Goal: Task Accomplishment & Management: Manage account settings

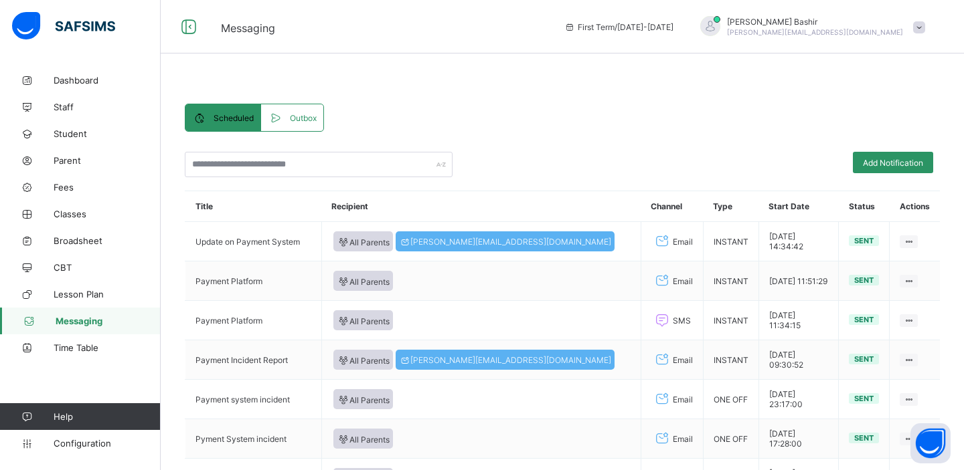
click at [292, 121] on span "Outbox" at bounding box center [303, 118] width 27 height 10
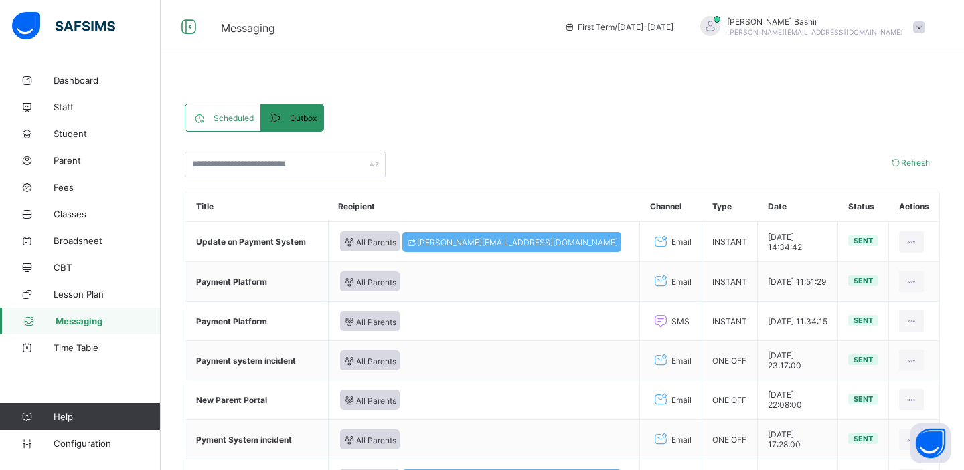
click at [226, 119] on span "Scheduled" at bounding box center [233, 118] width 40 height 10
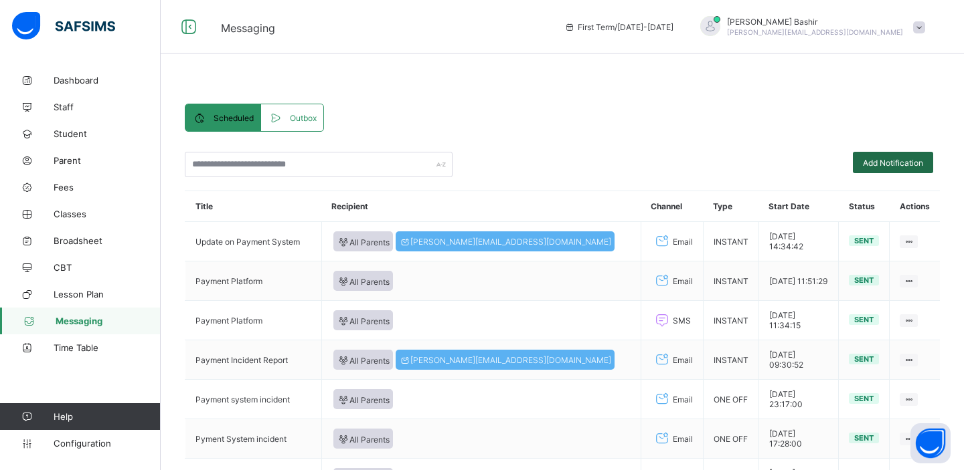
click at [873, 157] on div "Add Notification" at bounding box center [893, 162] width 80 height 21
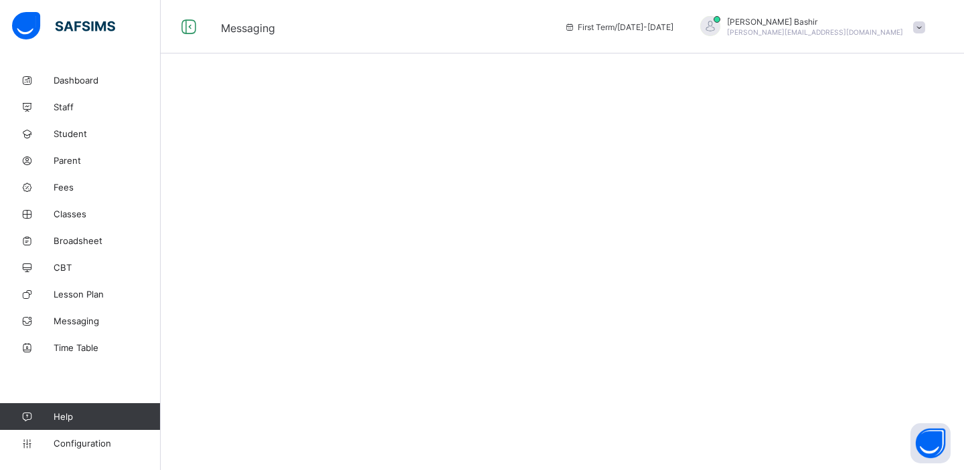
select select "**"
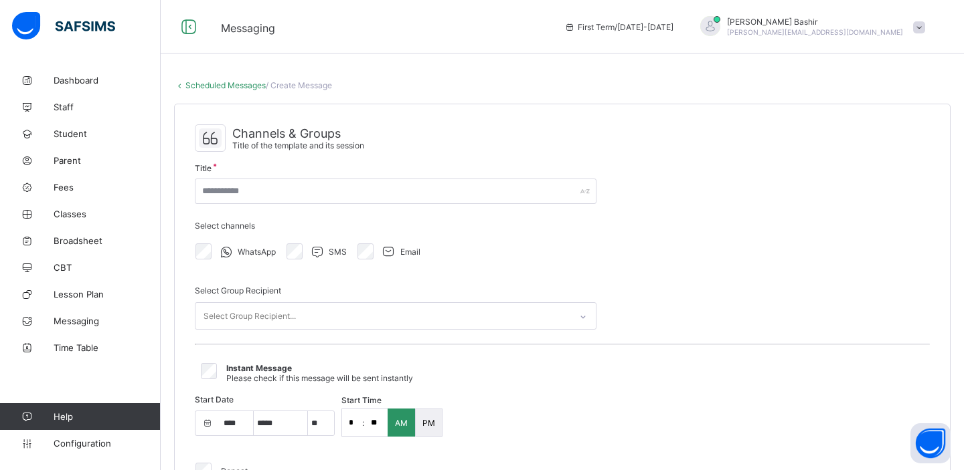
select select "****"
select select "*"
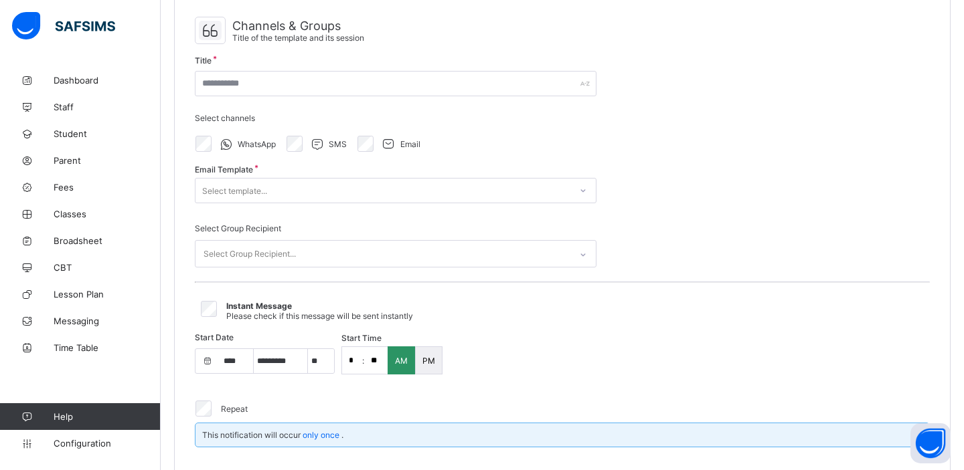
scroll to position [110, 0]
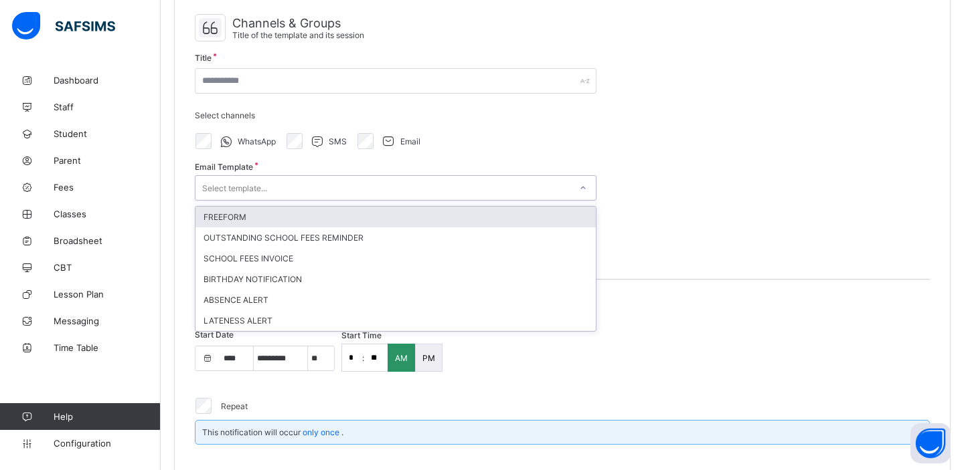
click at [535, 184] on div "Select template..." at bounding box center [382, 188] width 375 height 19
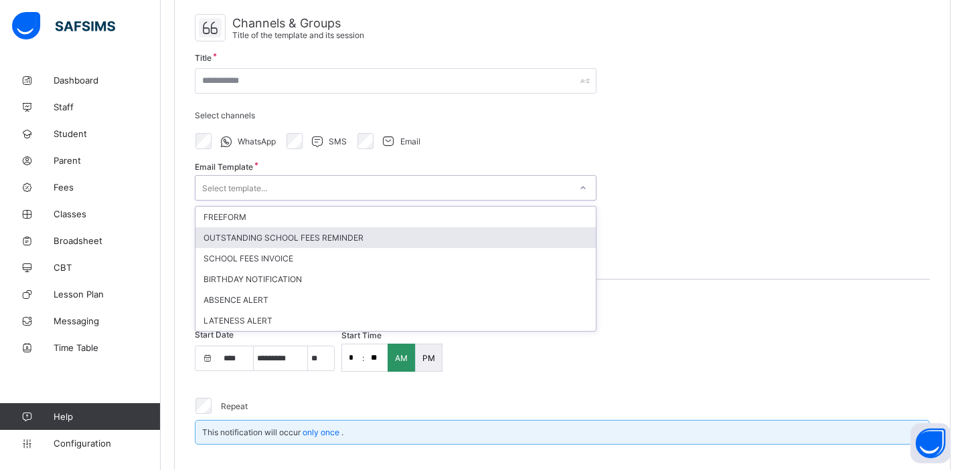
click at [476, 237] on div "OUTSTANDING SCHOOL FEES REMINDER" at bounding box center [395, 238] width 400 height 21
type input "**********"
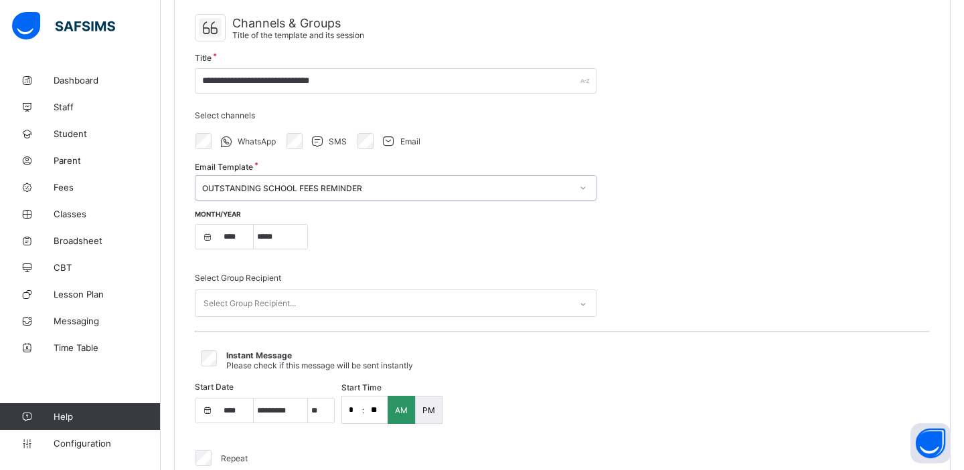
select select "****"
select select "*"
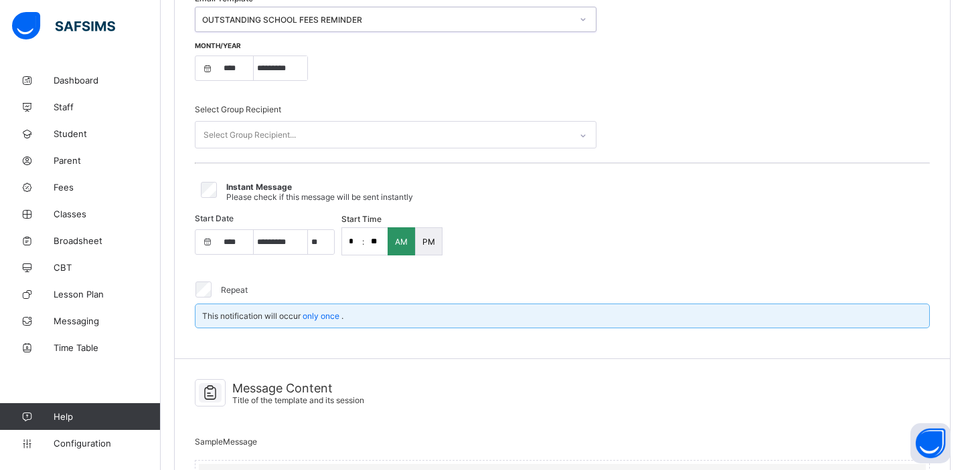
scroll to position [281, 0]
click at [572, 128] on div at bounding box center [583, 133] width 23 height 21
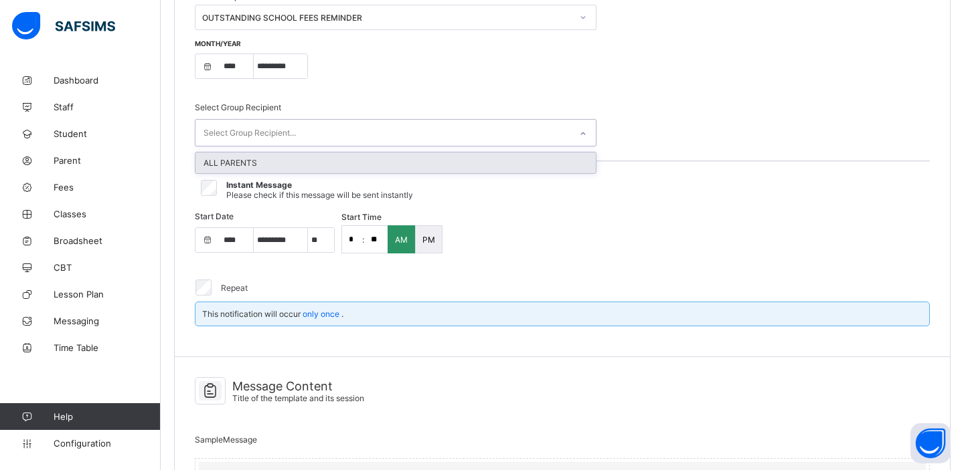
click at [539, 161] on div "ALL PARENTS" at bounding box center [395, 163] width 400 height 21
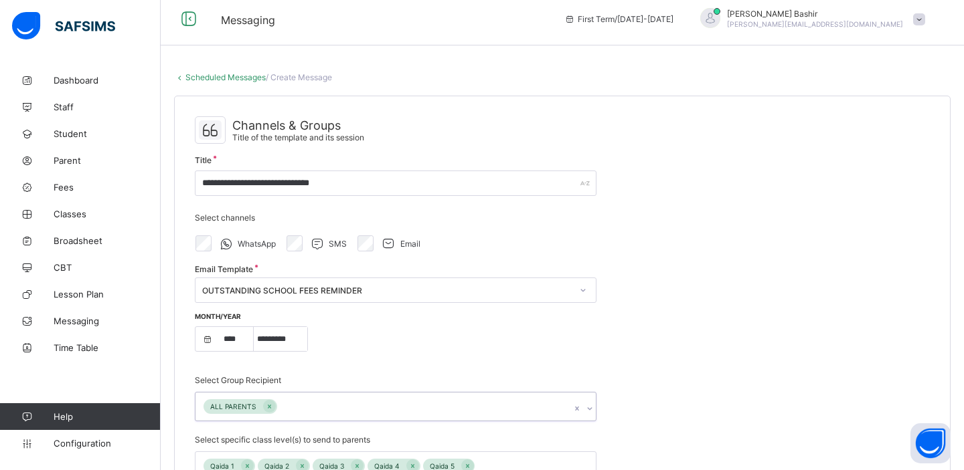
scroll to position [0, 0]
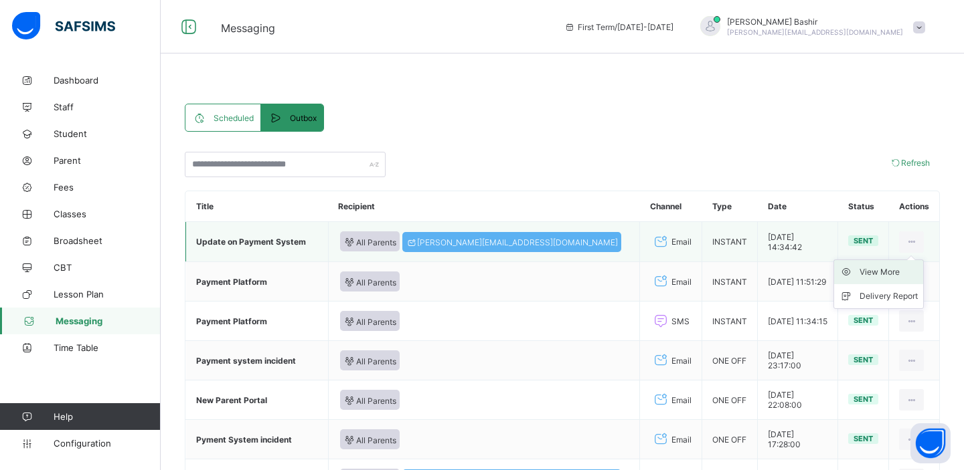
click at [889, 274] on div "View More" at bounding box center [888, 272] width 58 height 13
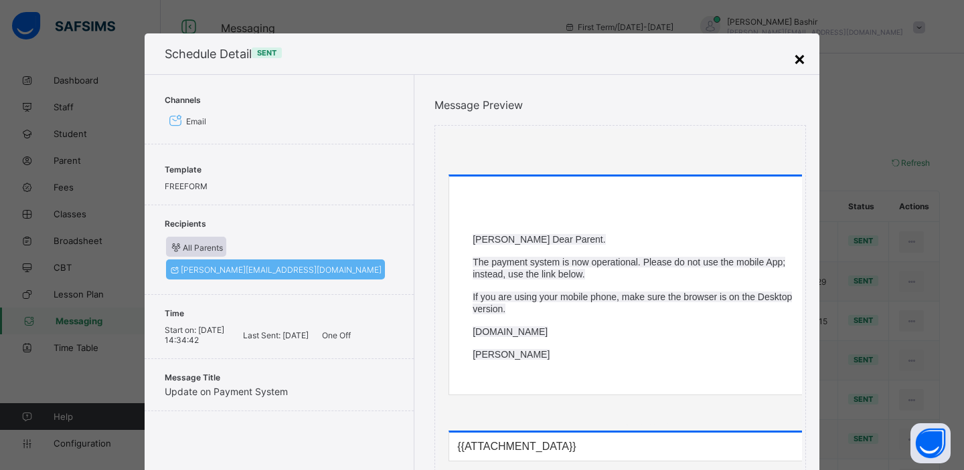
click at [796, 60] on div "×" at bounding box center [799, 58] width 13 height 23
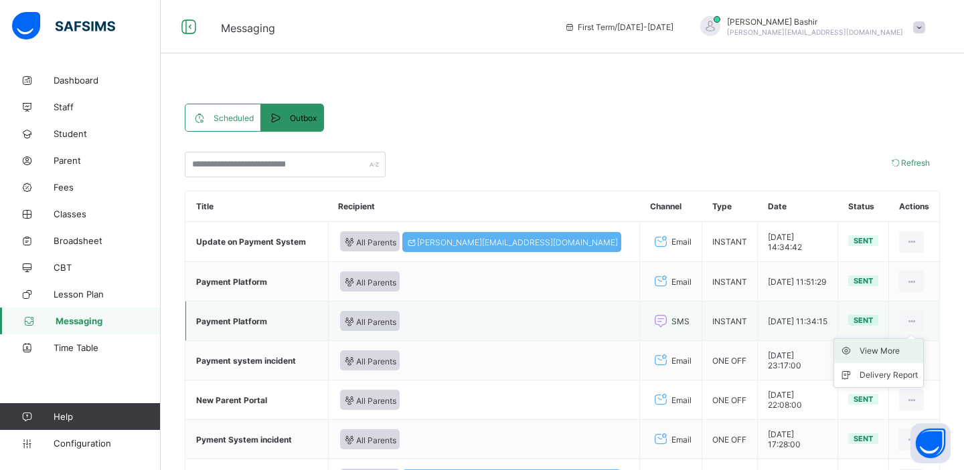
click at [882, 351] on div "View More" at bounding box center [888, 351] width 58 height 13
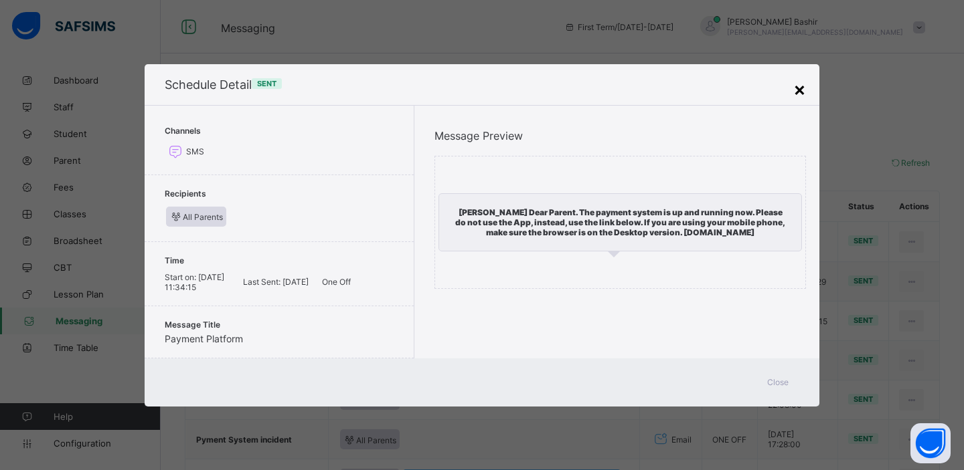
click at [798, 87] on div "×" at bounding box center [799, 89] width 13 height 23
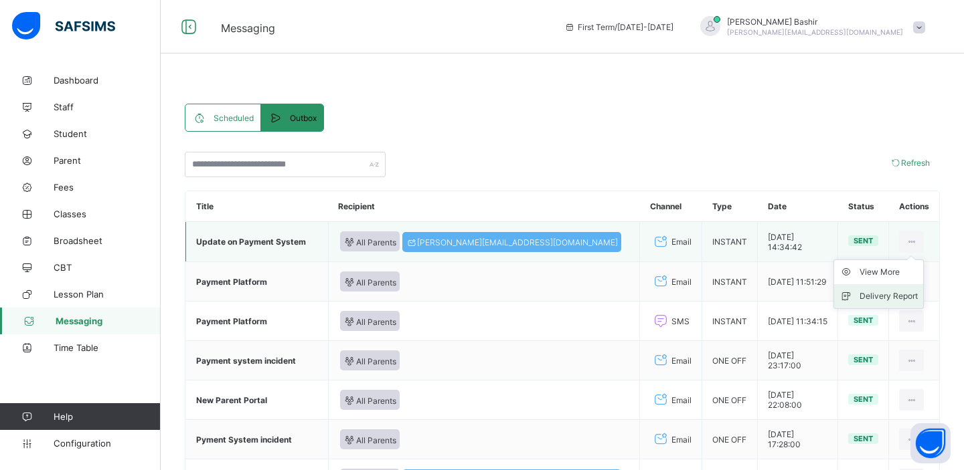
click at [891, 294] on div "Delivery Report" at bounding box center [888, 296] width 58 height 13
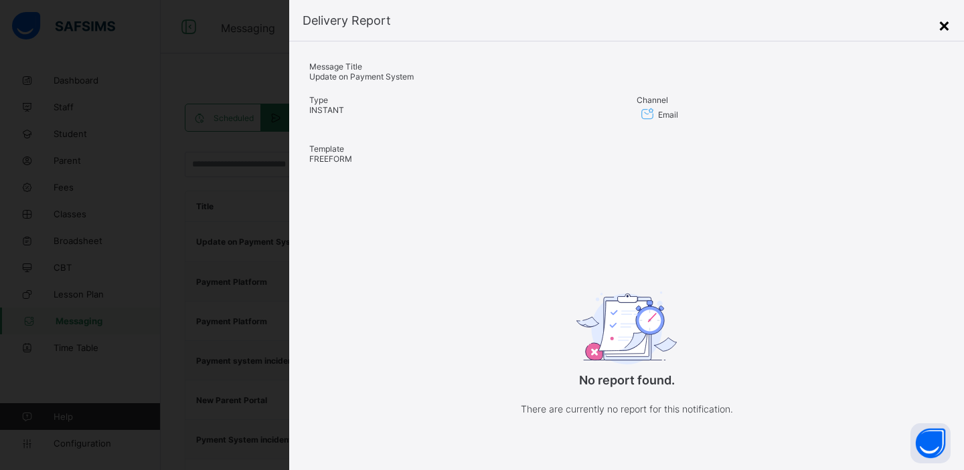
click at [949, 26] on div "×" at bounding box center [944, 24] width 13 height 23
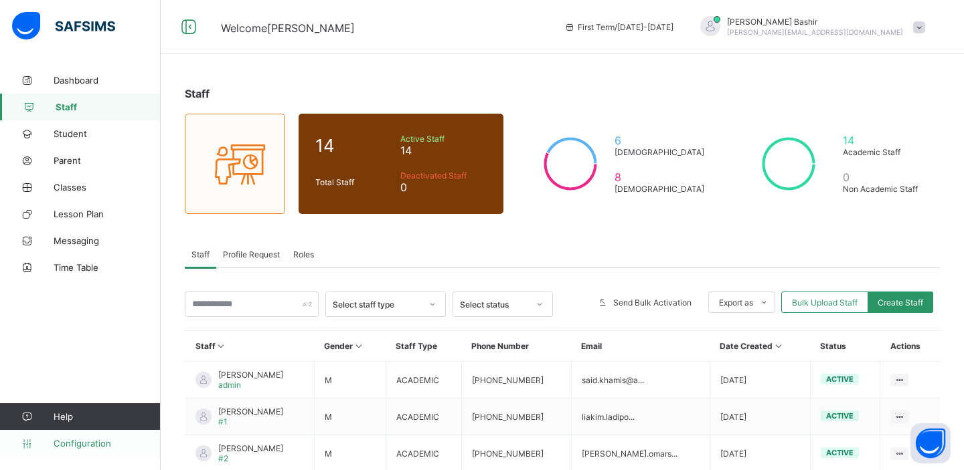
click at [66, 444] on span "Configuration" at bounding box center [107, 443] width 106 height 11
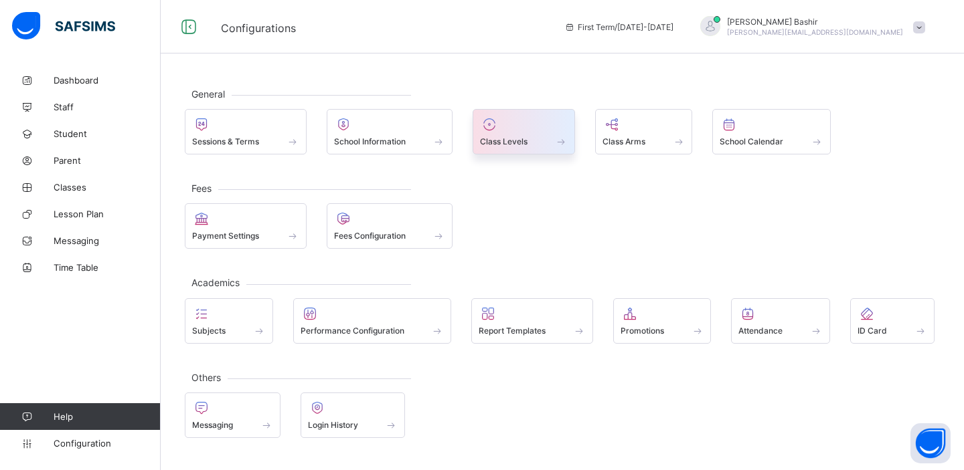
click at [521, 147] on span "Class Levels" at bounding box center [504, 142] width 48 height 10
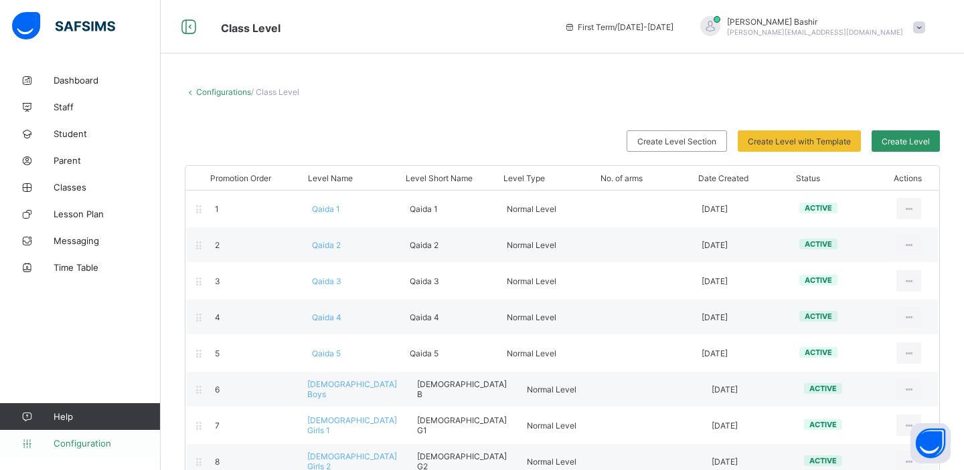
click at [80, 438] on span "Configuration" at bounding box center [107, 443] width 106 height 11
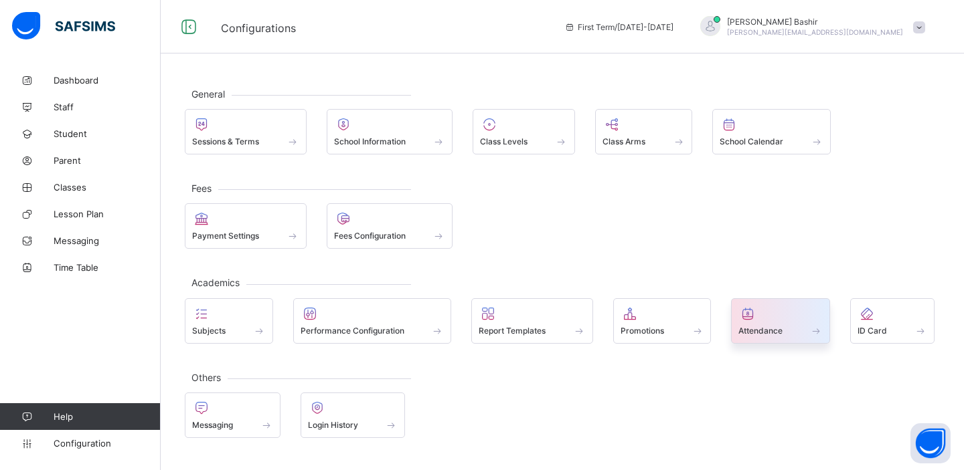
click at [776, 324] on span at bounding box center [780, 323] width 84 height 3
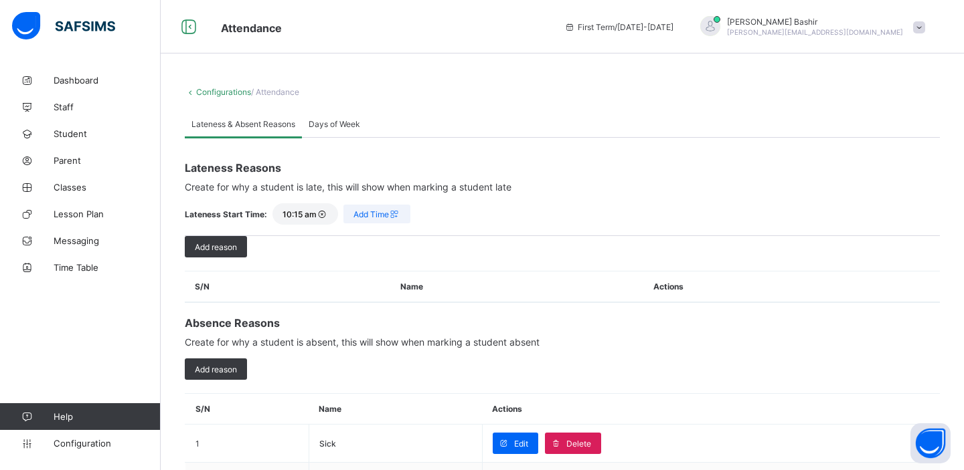
click at [343, 124] on span "Days of Week" at bounding box center [335, 124] width 52 height 10
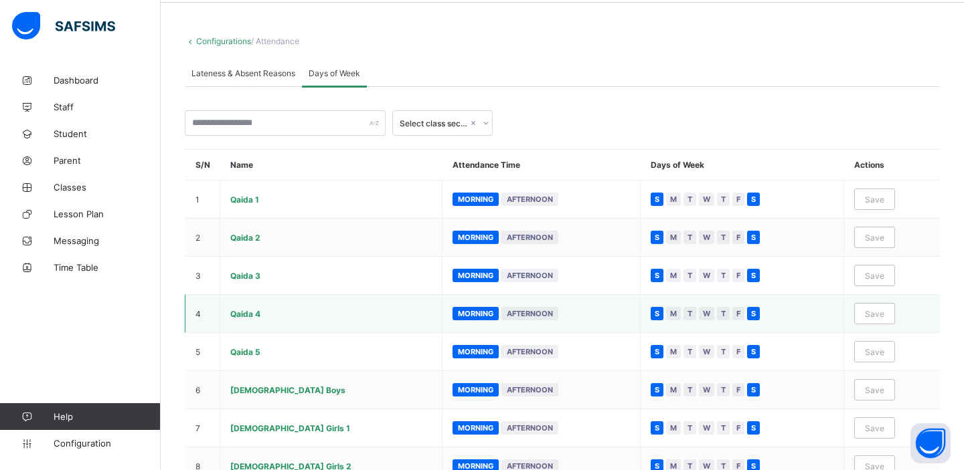
scroll to position [44, 0]
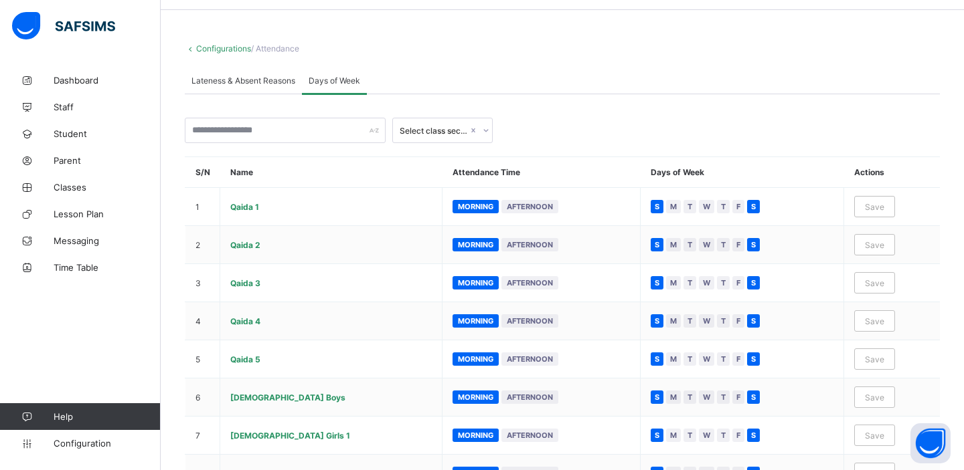
click at [230, 46] on link "Configurations" at bounding box center [223, 49] width 55 height 10
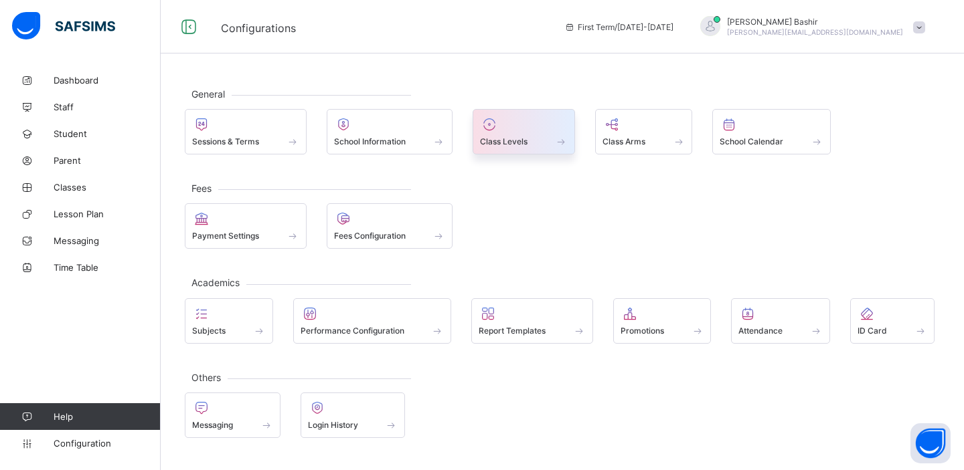
click at [499, 133] on icon at bounding box center [489, 124] width 19 height 16
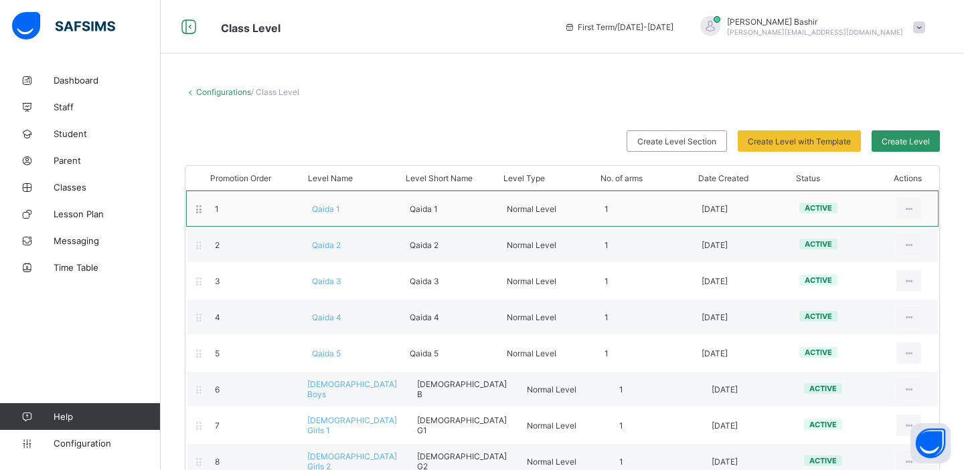
click at [329, 211] on span "Qaida 1" at bounding box center [326, 209] width 28 height 10
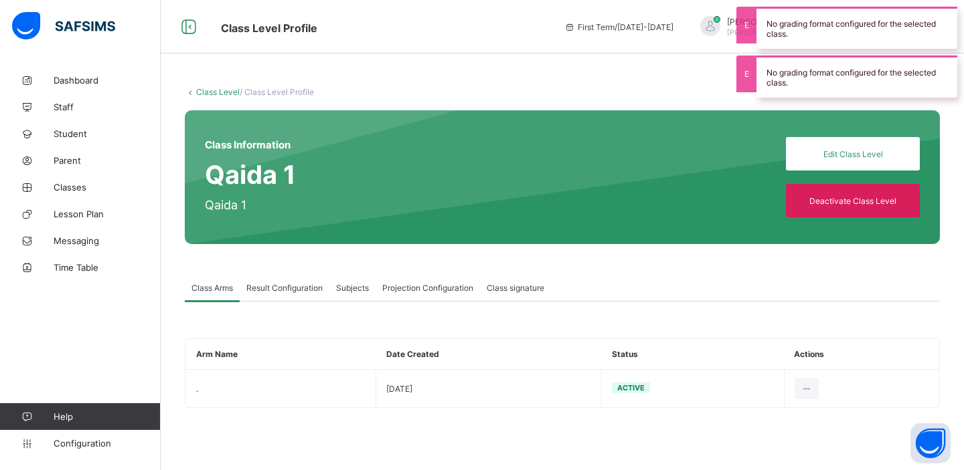
click at [277, 291] on span "Result Configuration" at bounding box center [284, 288] width 76 height 10
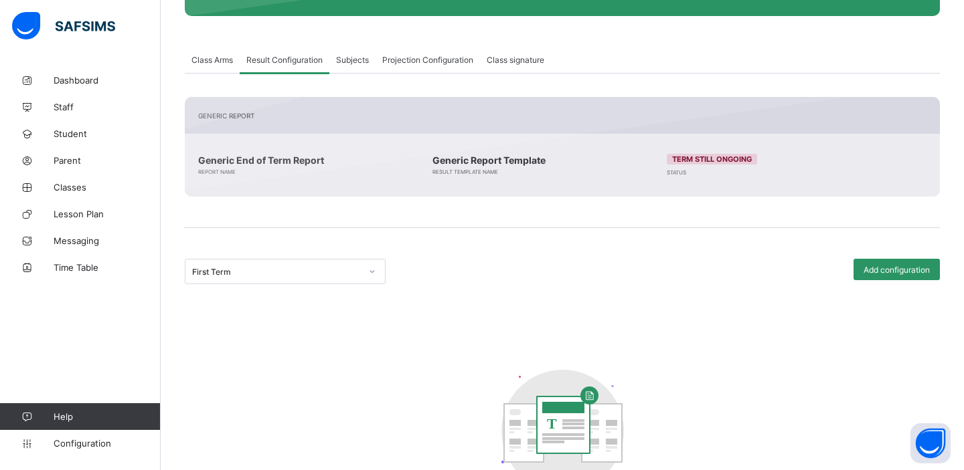
scroll to position [78, 0]
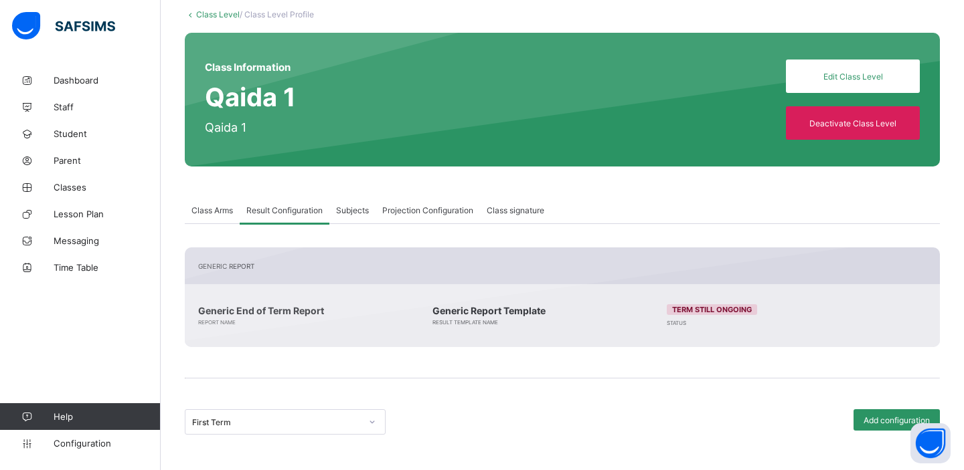
click at [351, 207] on span "Subjects" at bounding box center [352, 210] width 33 height 10
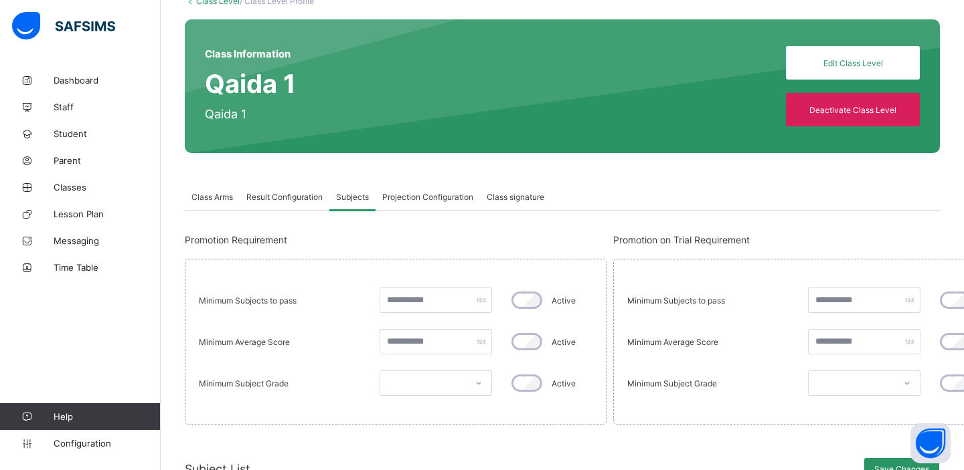
scroll to position [0, 0]
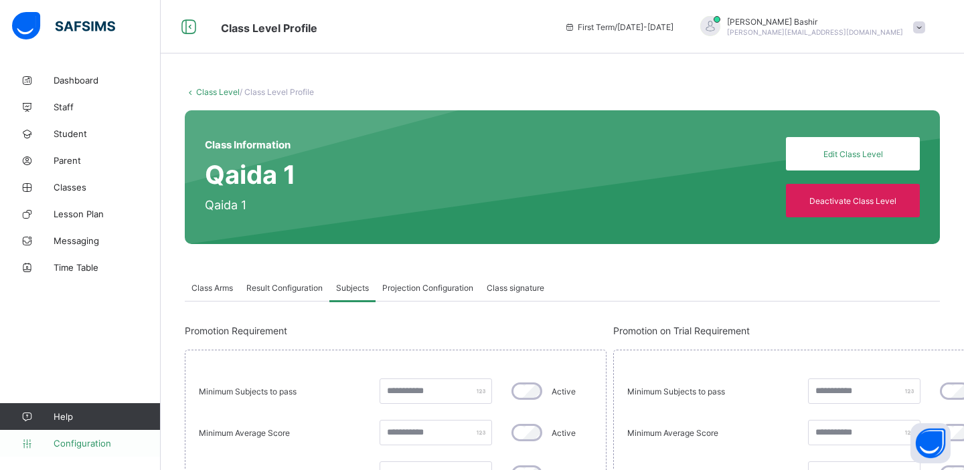
click at [92, 449] on link "Configuration" at bounding box center [80, 443] width 160 height 27
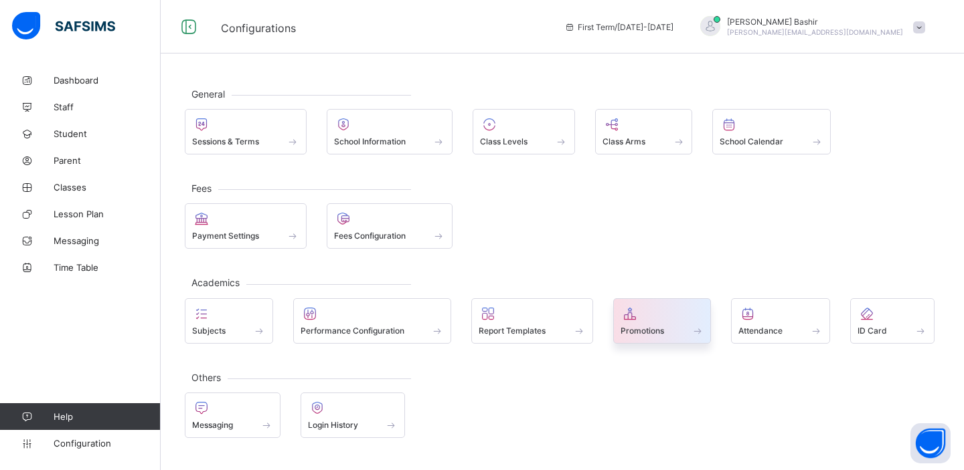
click at [622, 326] on span "Promotions" at bounding box center [642, 331] width 44 height 10
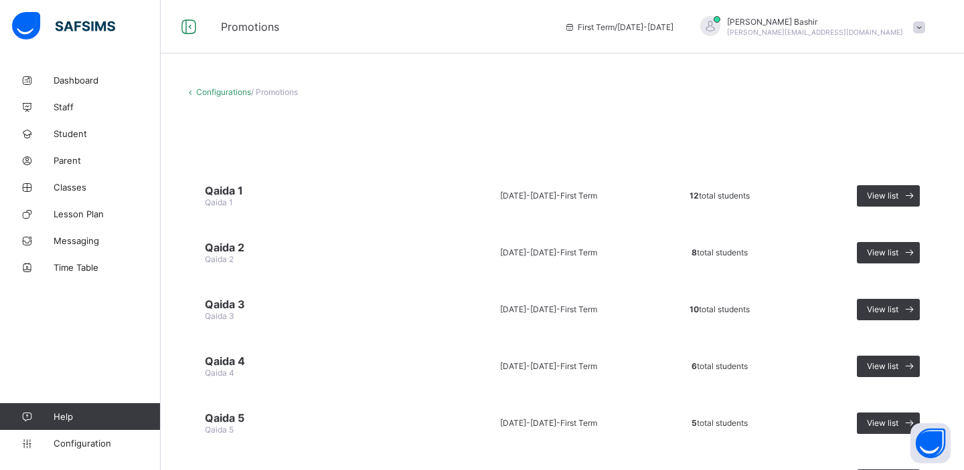
click at [219, 90] on link "Configurations" at bounding box center [223, 92] width 55 height 10
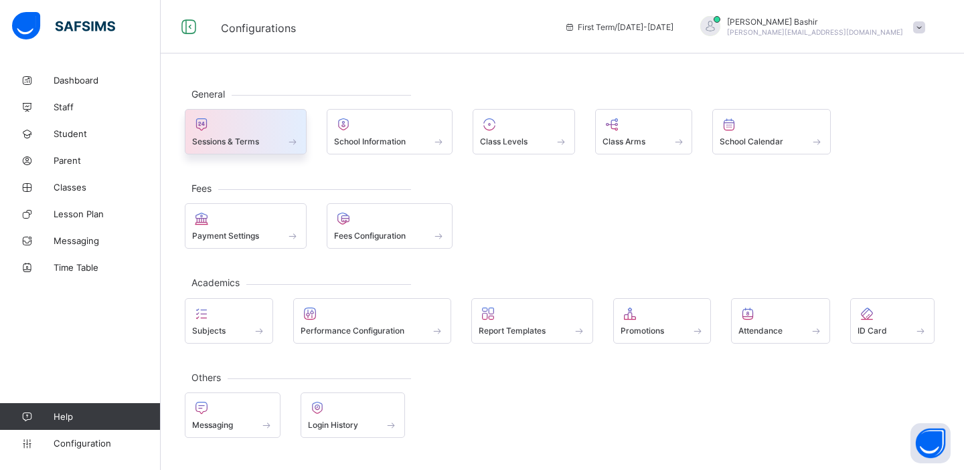
click at [273, 126] on div at bounding box center [245, 124] width 107 height 16
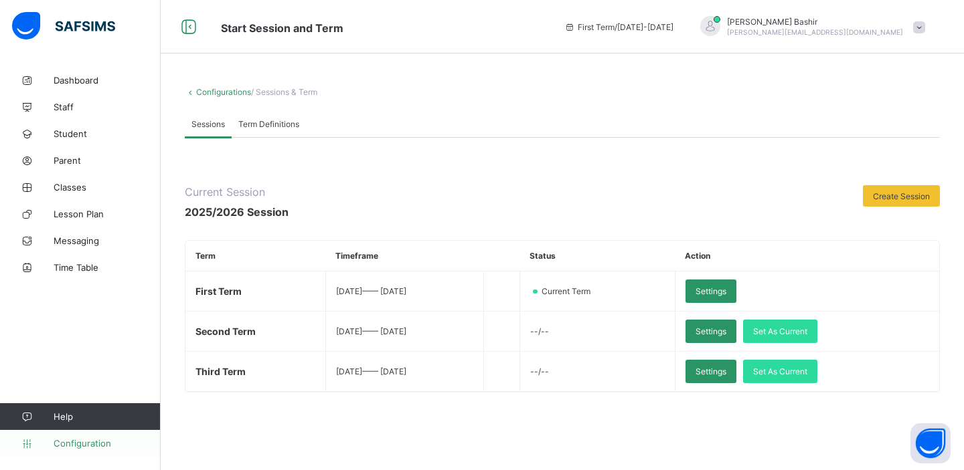
click at [85, 446] on span "Configuration" at bounding box center [107, 443] width 106 height 11
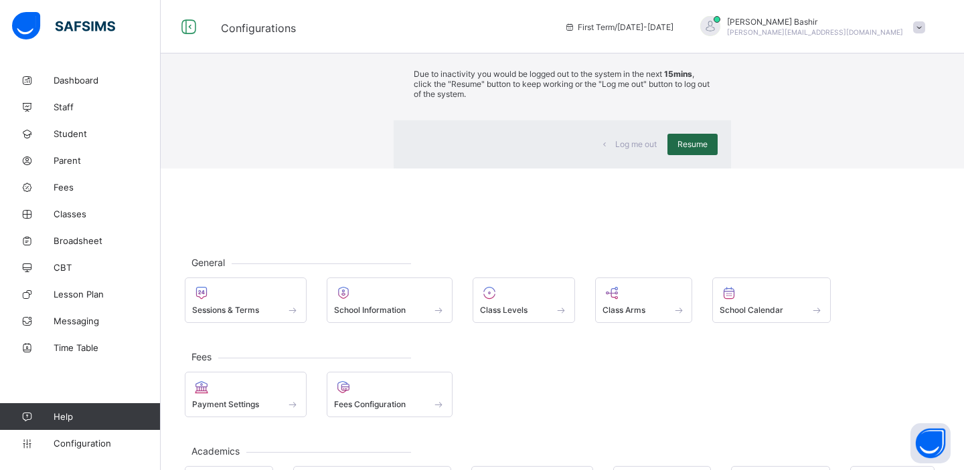
click at [667, 155] on div "Resume" at bounding box center [692, 144] width 50 height 21
